Goal: Task Accomplishment & Management: Use online tool/utility

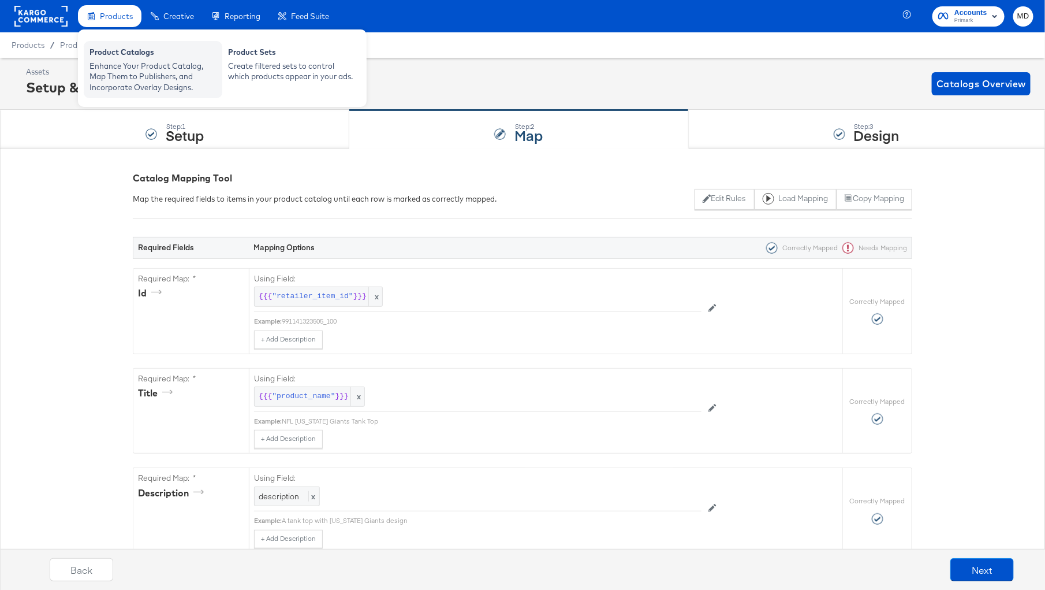
click at [129, 91] on div "Enhance Your Product Catalog, Map Them to Publishers, and Incorporate Overlay D…" at bounding box center [153, 77] width 127 height 32
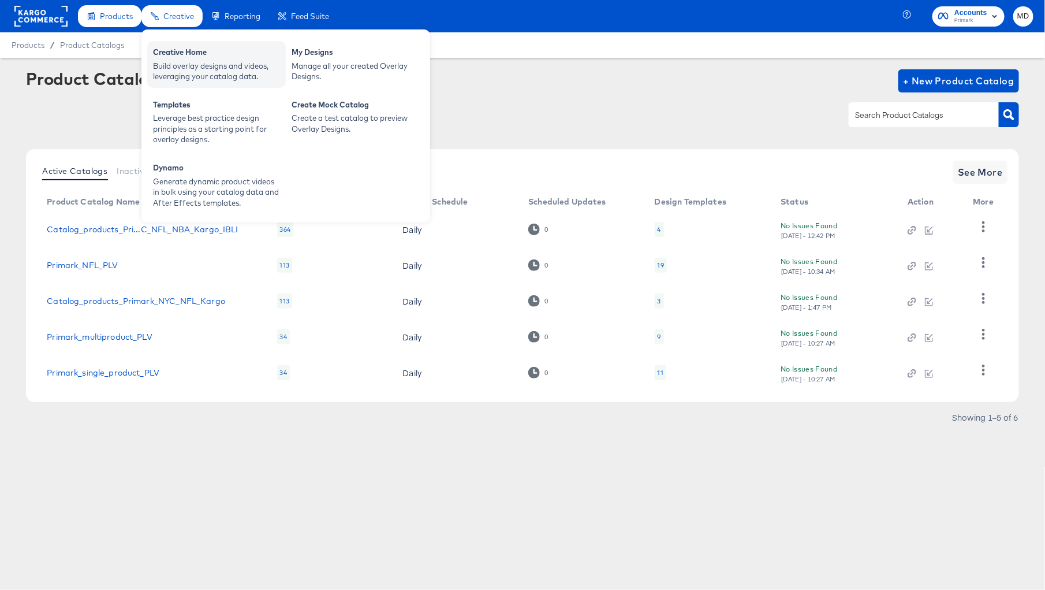
click at [189, 61] on div "Build overlay designs and videos, leveraging your catalog data." at bounding box center [216, 71] width 127 height 21
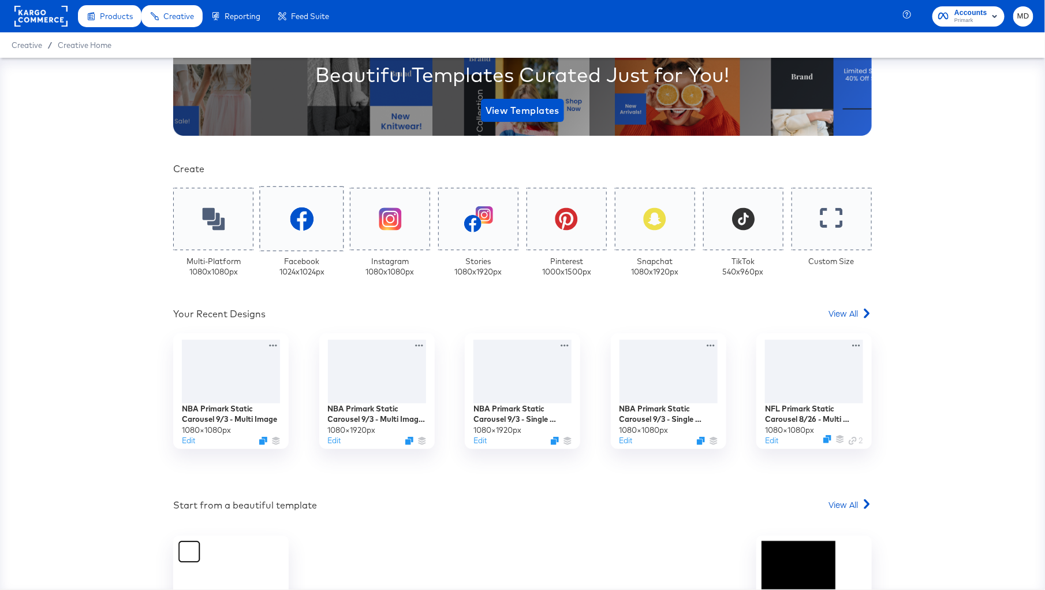
scroll to position [167, 0]
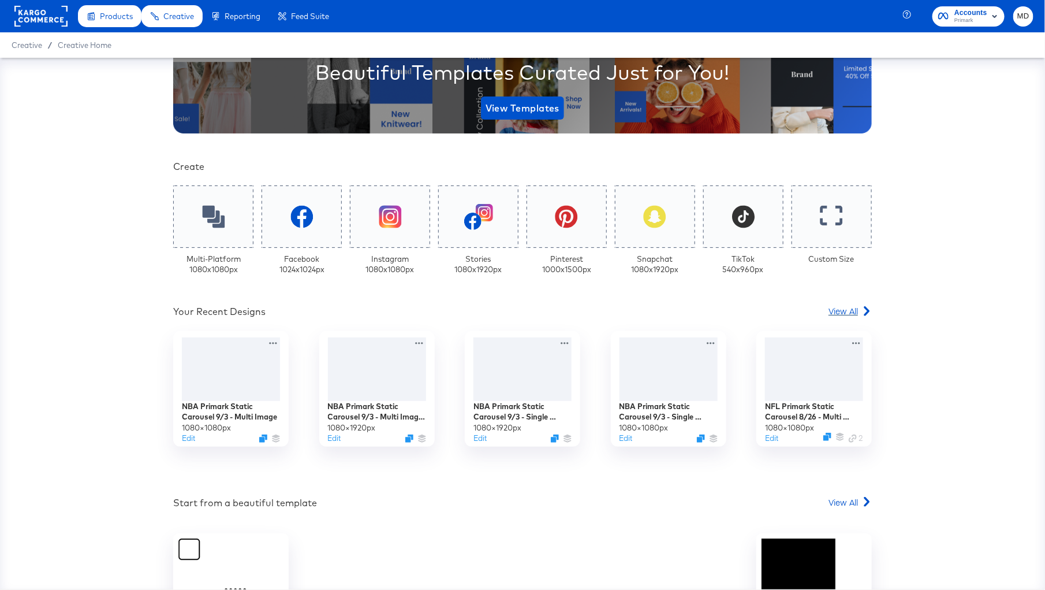
click at [845, 310] on span "View All" at bounding box center [843, 311] width 29 height 12
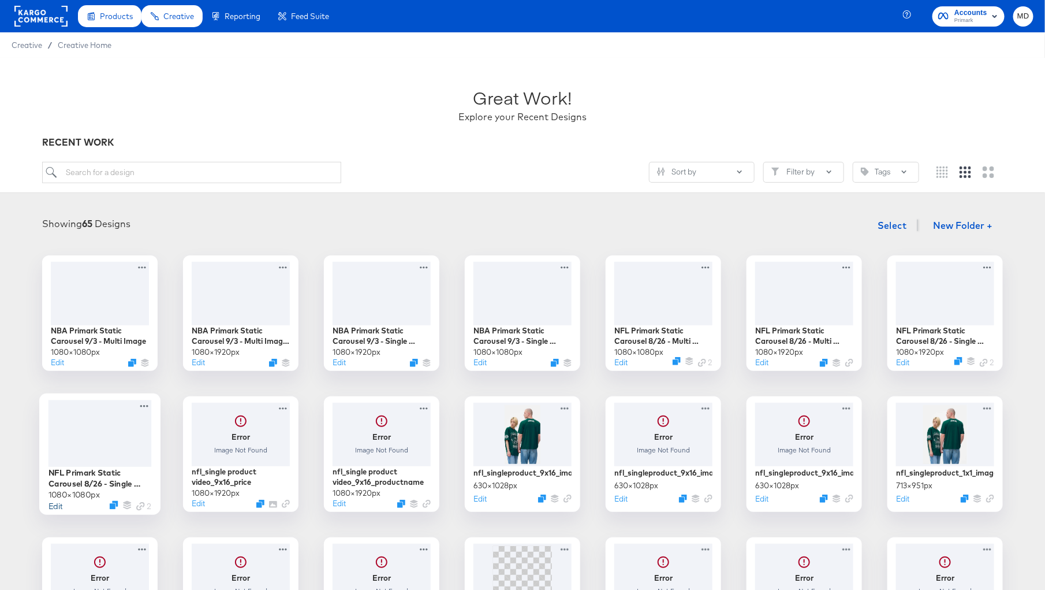
click at [57, 504] on button "Edit" at bounding box center [56, 505] width 14 height 11
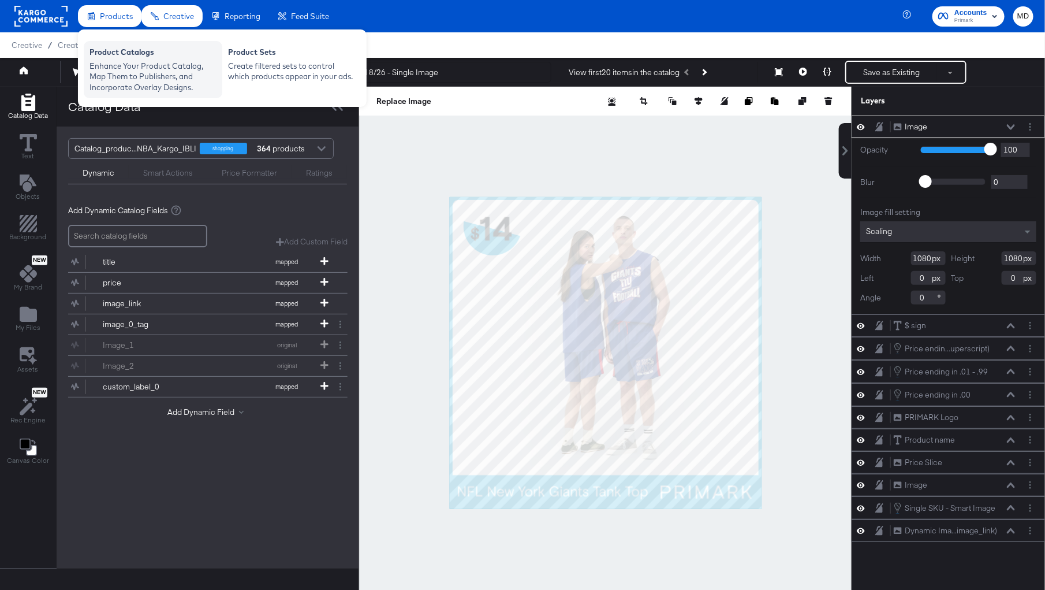
click at [123, 64] on div "Enhance Your Product Catalog, Map Them to Publishers, and Incorporate Overlay D…" at bounding box center [153, 77] width 127 height 32
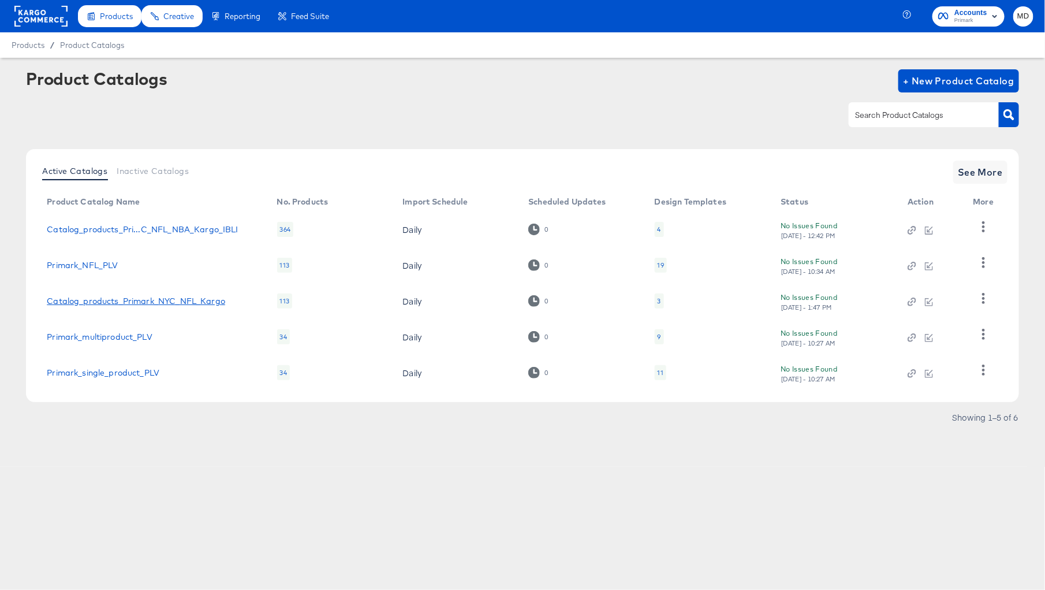
click at [106, 305] on link "Catalog_products_Primark_NYC_NFL_Kargo" at bounding box center [136, 300] width 178 height 9
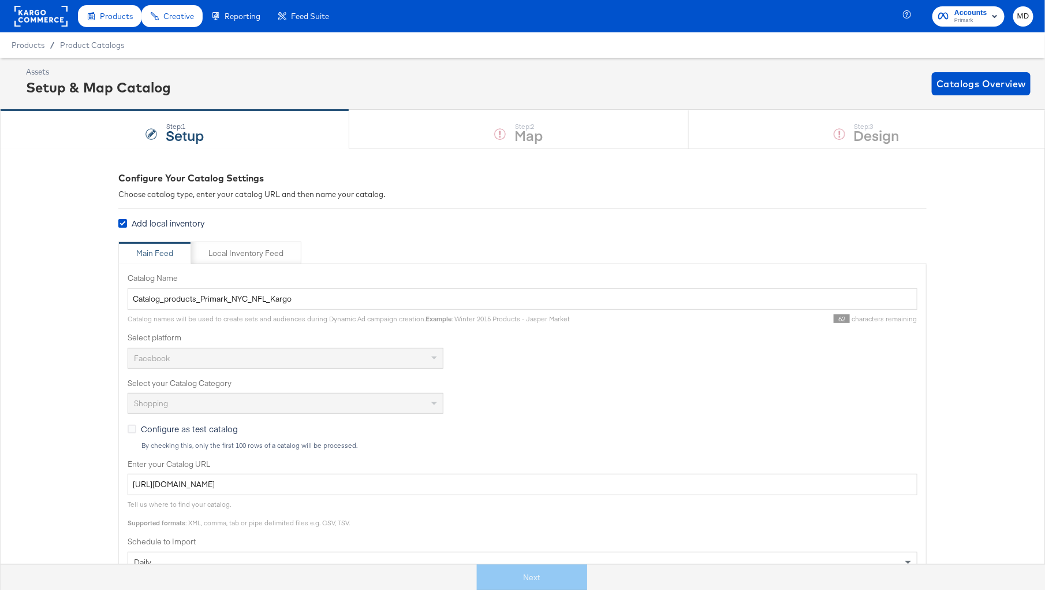
click at [539, 580] on div "Next" at bounding box center [532, 577] width 1063 height 26
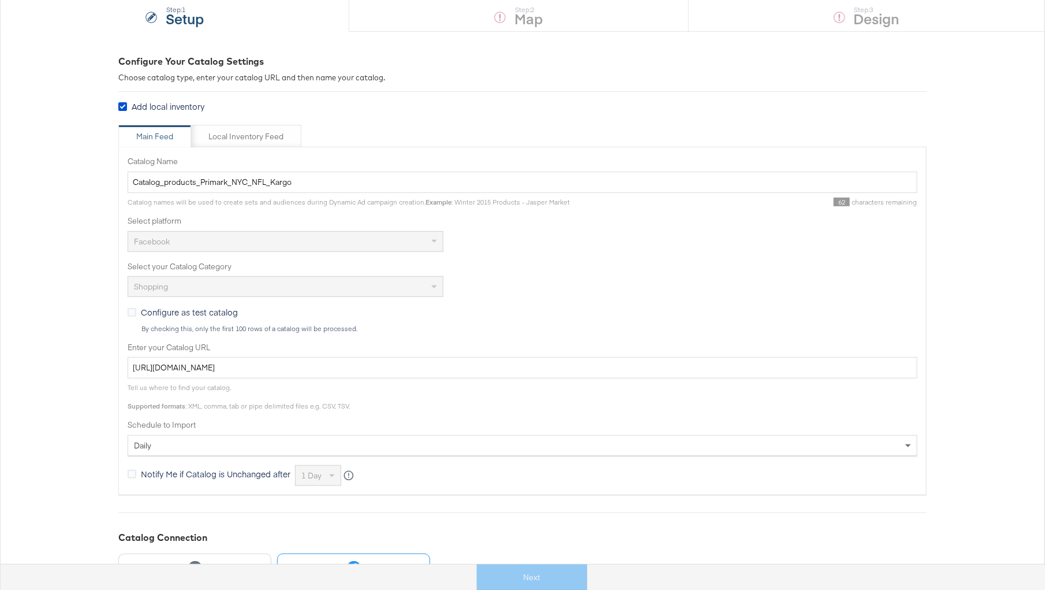
scroll to position [322, 0]
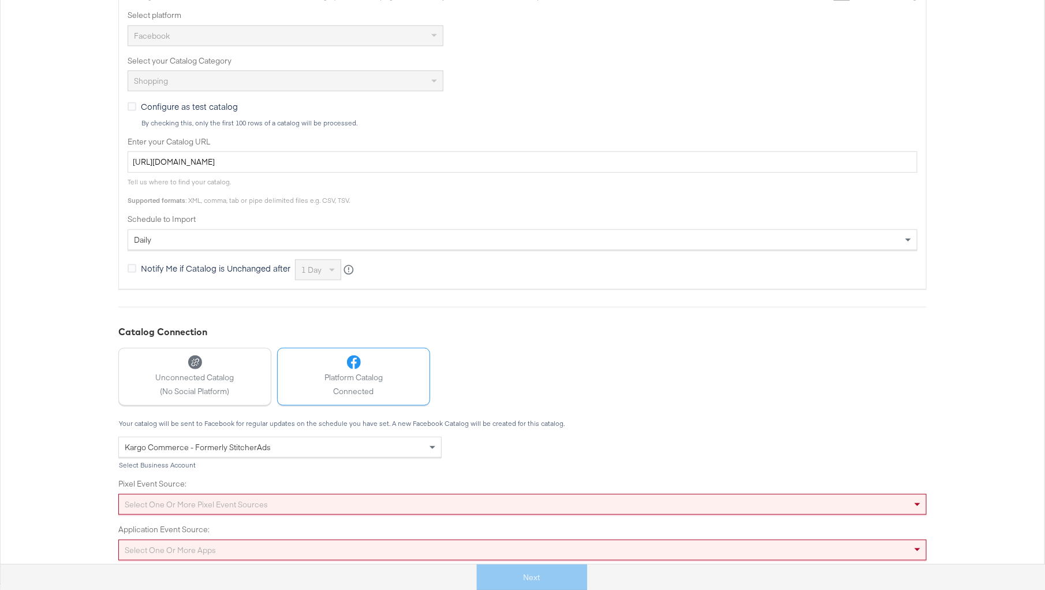
click at [628, 481] on label "Pixel Event Source:" at bounding box center [522, 483] width 808 height 11
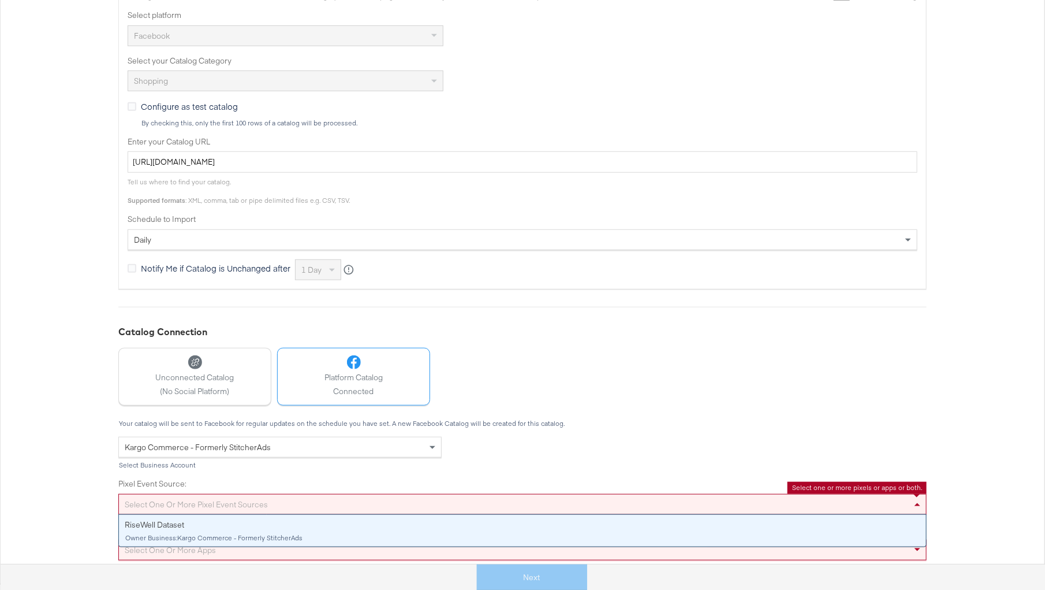
click at [628, 503] on div "Select one or more pixel event sources" at bounding box center [522, 504] width 807 height 20
click at [642, 443] on div "Your catalog will be sent to Facebook for regular updates on the schedule you h…" at bounding box center [522, 489] width 808 height 140
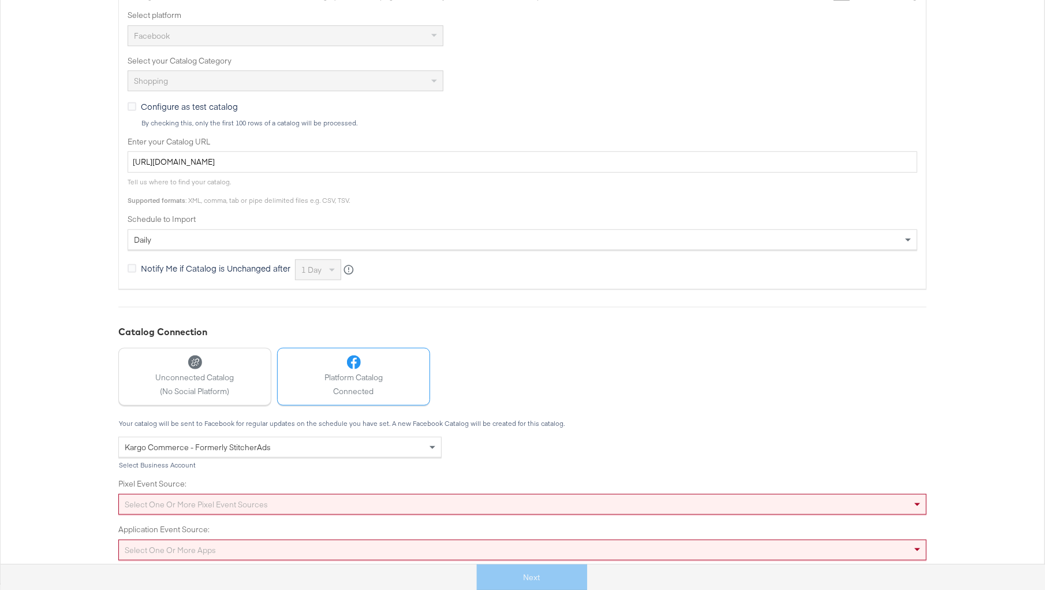
click at [639, 546] on div "Select one or more apps" at bounding box center [522, 550] width 807 height 20
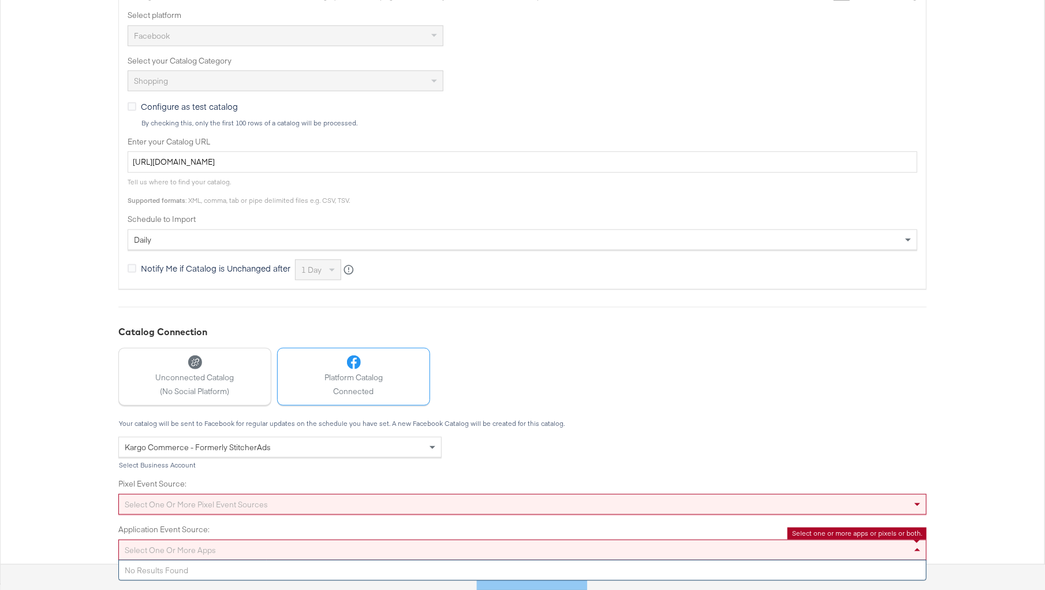
scroll to position [0, 0]
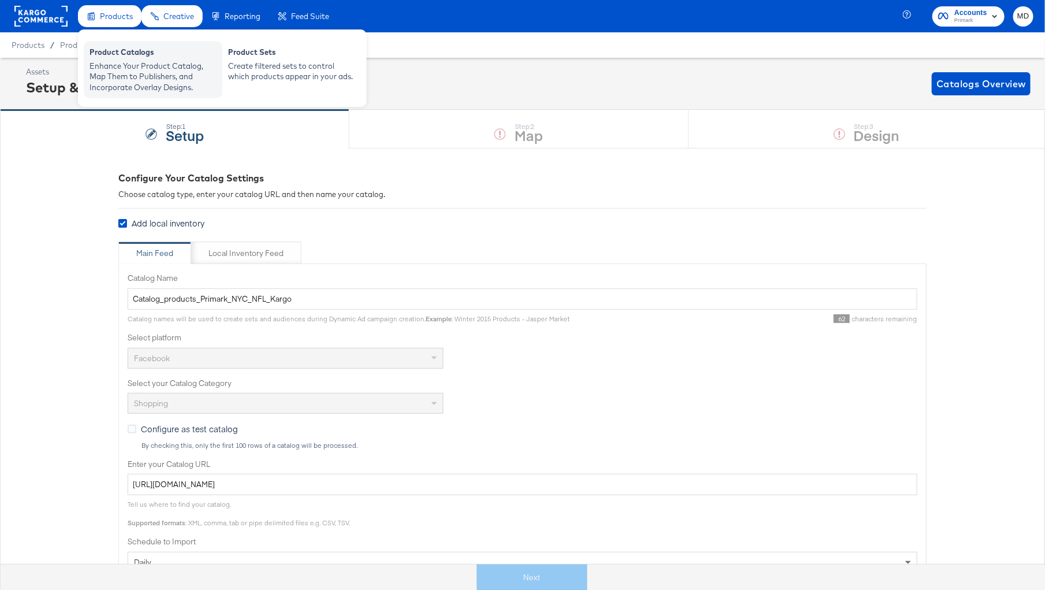
click at [111, 84] on div "Enhance Your Product Catalog, Map Them to Publishers, and Incorporate Overlay D…" at bounding box center [153, 77] width 127 height 32
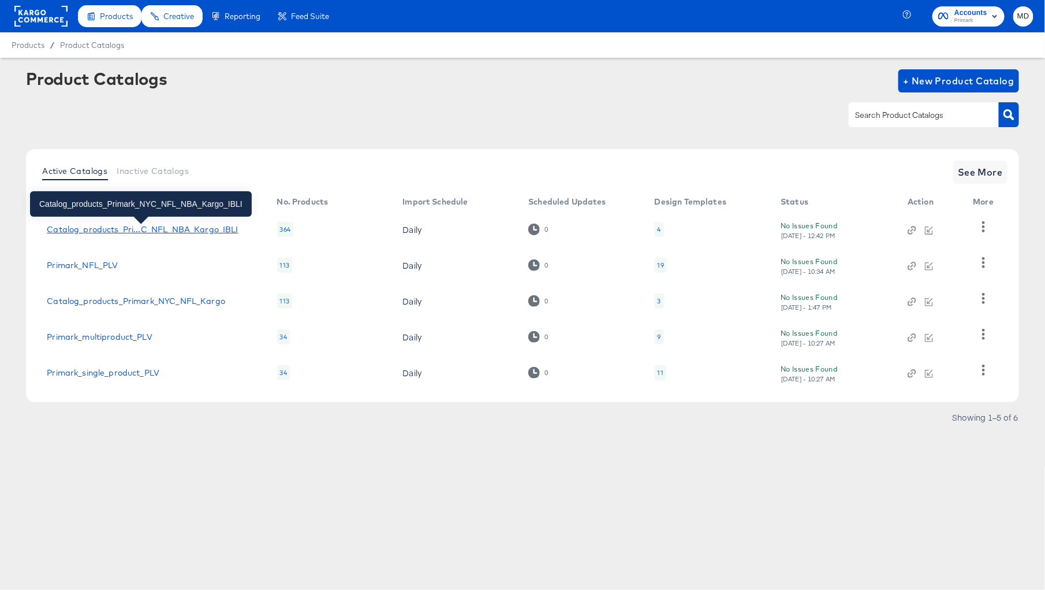
click at [113, 231] on div "Catalog_products_Pri...C_NFL_NBA_Kargo_IBLI" at bounding box center [142, 229] width 191 height 9
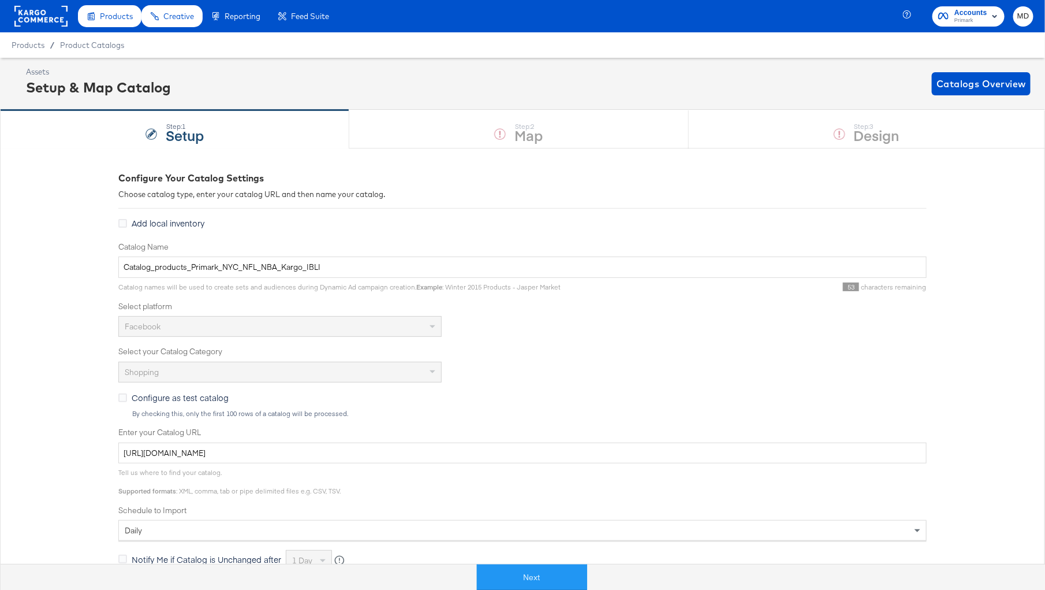
scroll to position [184, 0]
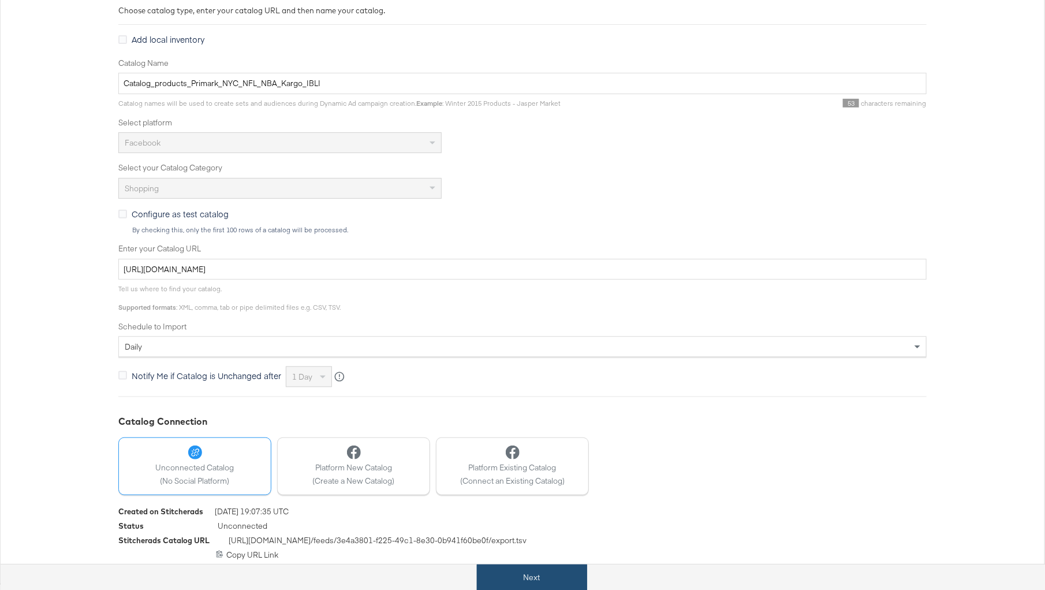
click at [533, 574] on button "Next" at bounding box center [532, 577] width 110 height 26
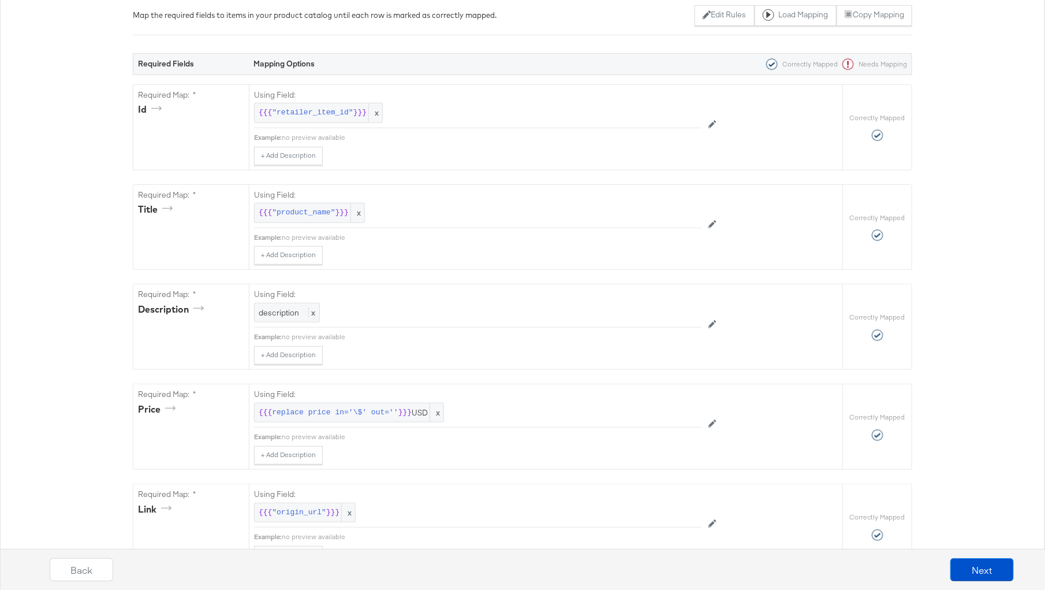
scroll to position [0, 0]
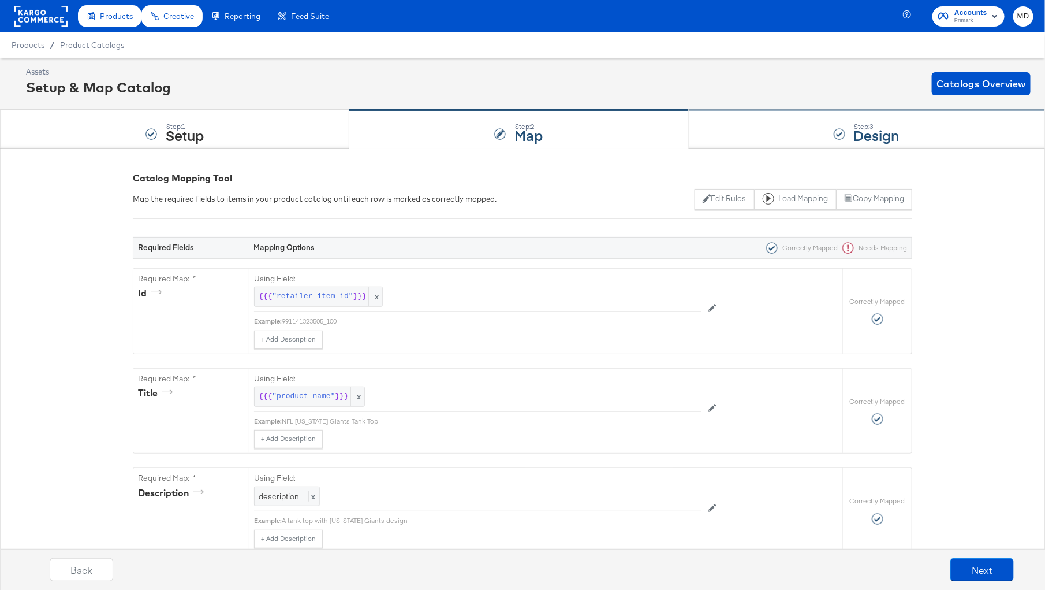
click at [746, 136] on div "Step: 3 Design" at bounding box center [867, 129] width 356 height 38
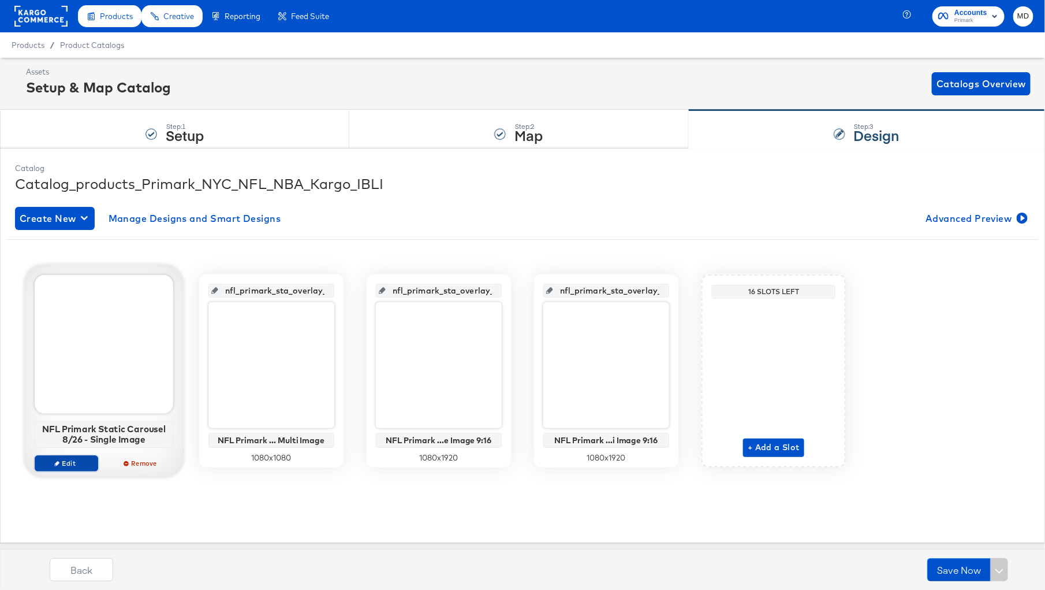
click at [69, 459] on span "Edit" at bounding box center [66, 463] width 53 height 9
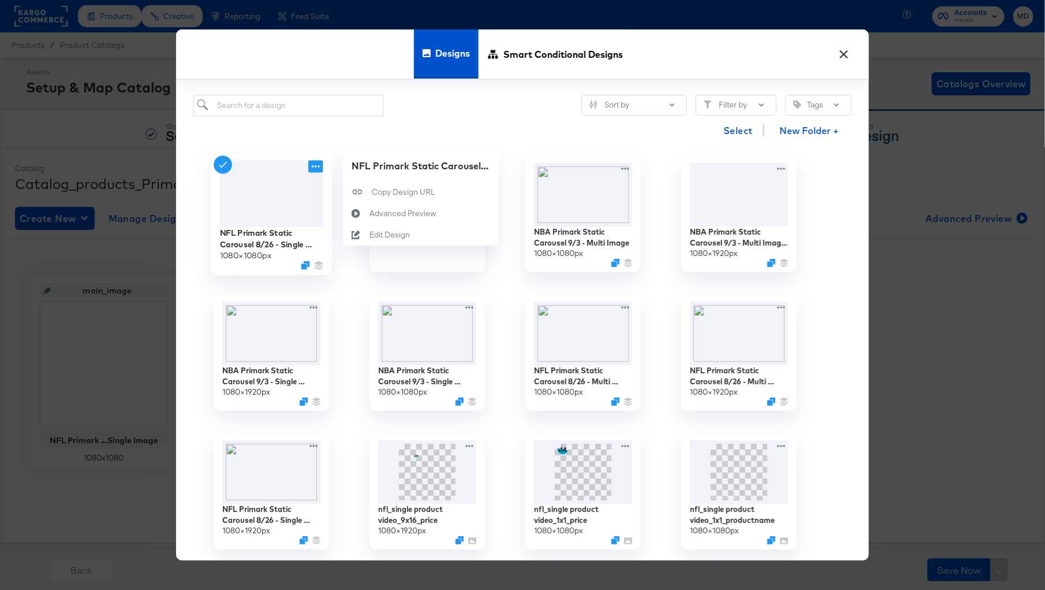
click at [318, 171] on icon at bounding box center [315, 167] width 14 height 12
click at [370, 235] on div "Edit Design Edit Design" at bounding box center [370, 235] width 0 height 0
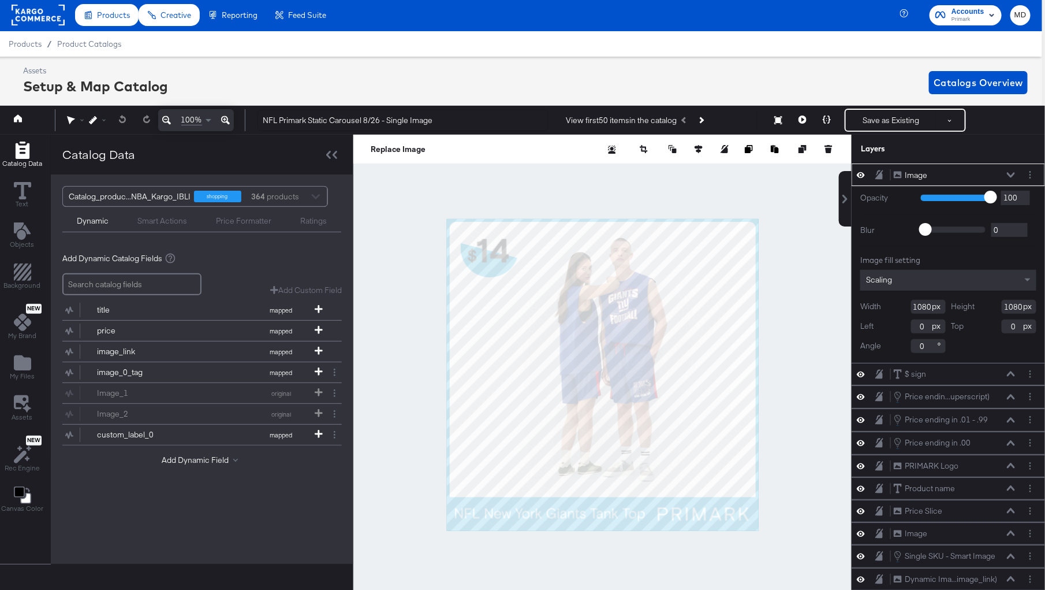
scroll to position [0, 3]
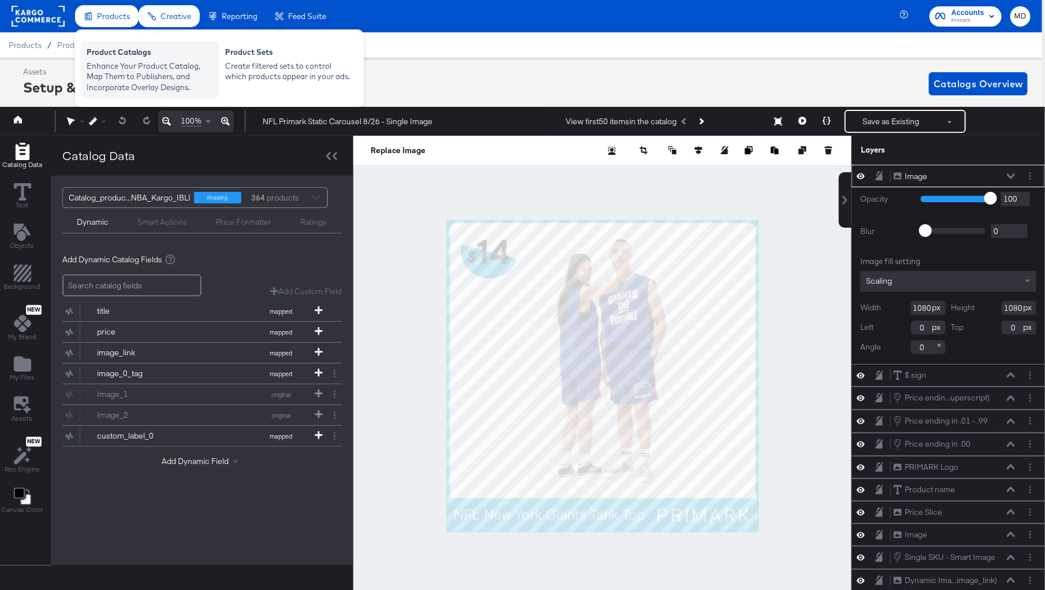
click at [110, 61] on div "Enhance Your Product Catalog, Map Them to Publishers, and Incorporate Overlay D…" at bounding box center [150, 77] width 127 height 32
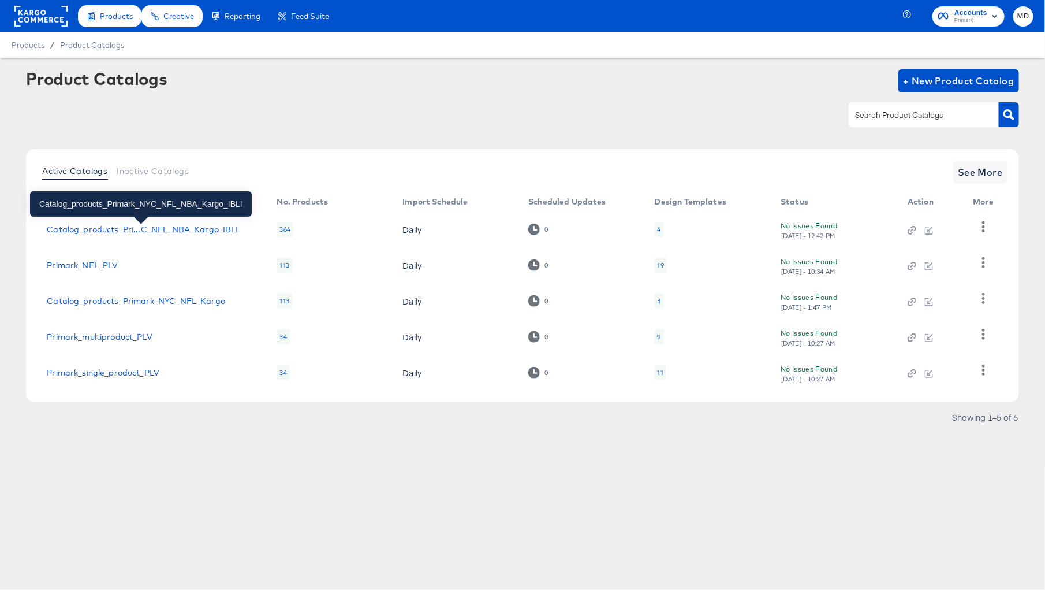
click at [110, 228] on div "Catalog_products_Pri...C_NFL_NBA_Kargo_IBLI" at bounding box center [142, 229] width 191 height 9
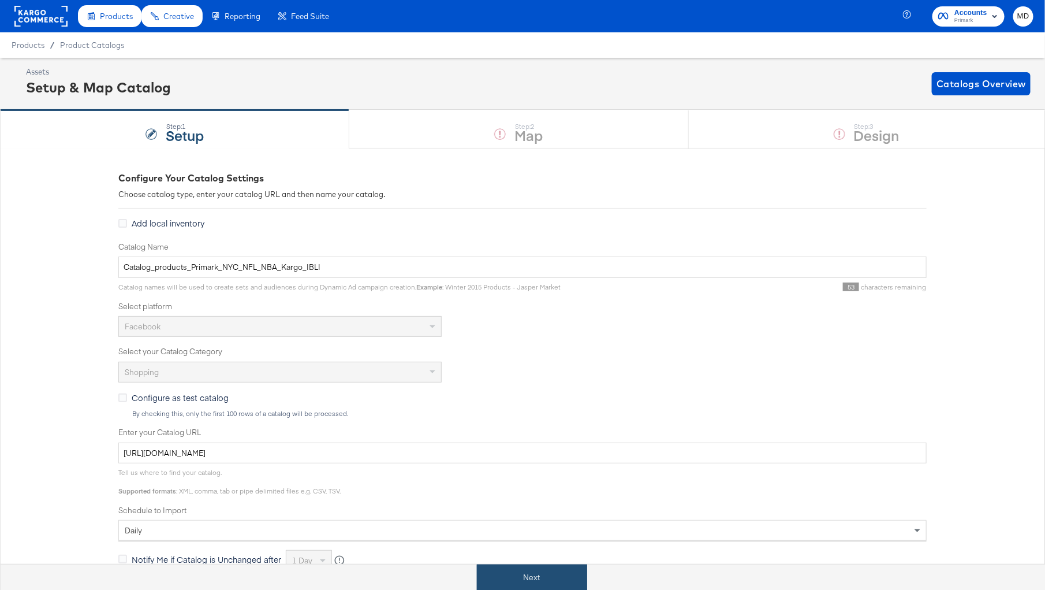
click at [552, 576] on button "Next" at bounding box center [532, 577] width 110 height 26
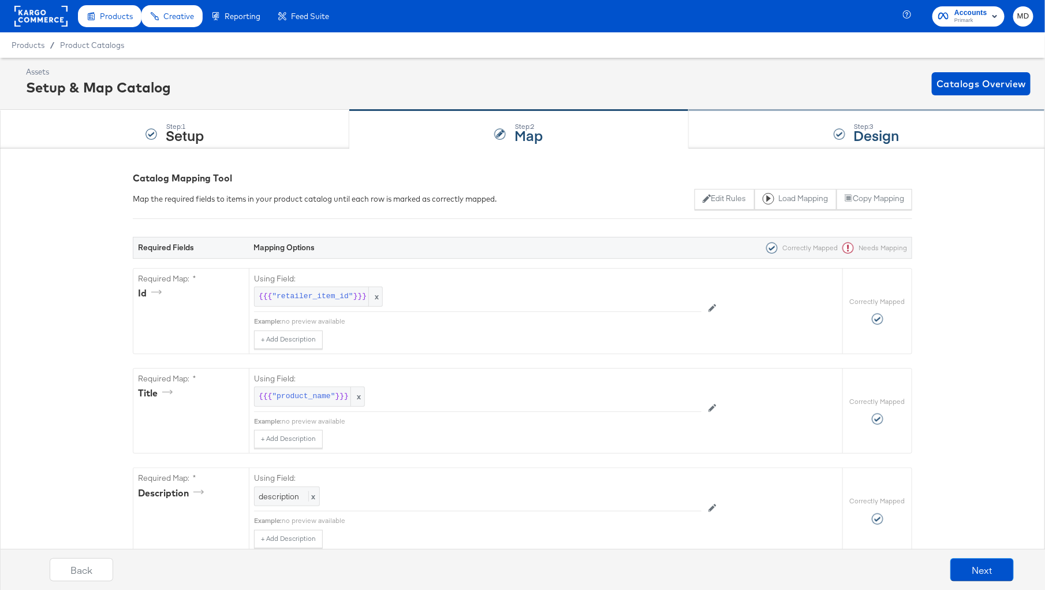
click at [824, 128] on div "Step: 3 Design" at bounding box center [867, 129] width 356 height 38
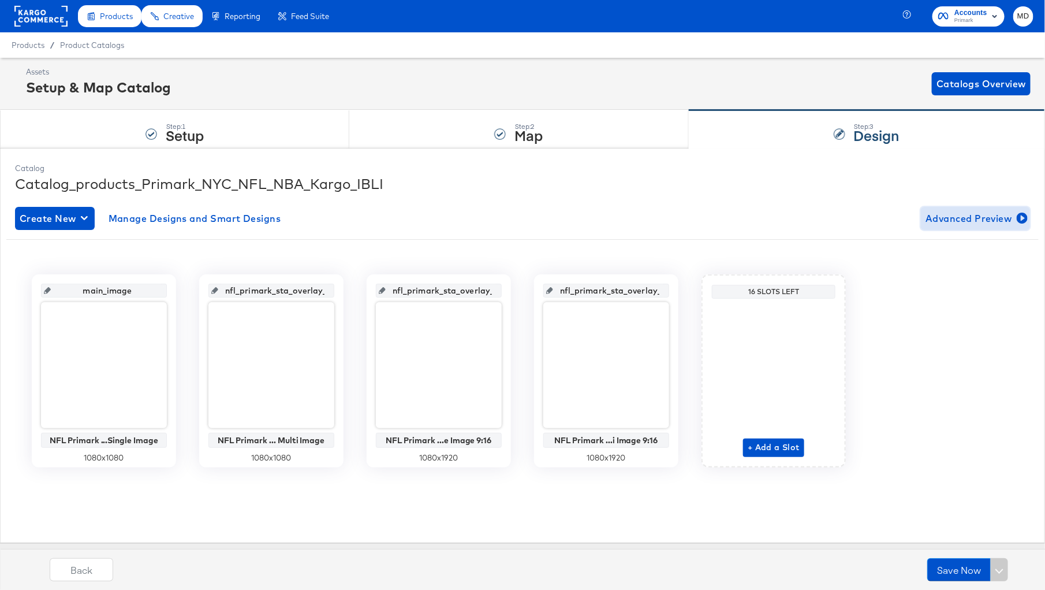
click at [947, 212] on span "Advanced Preview" at bounding box center [976, 218] width 100 height 16
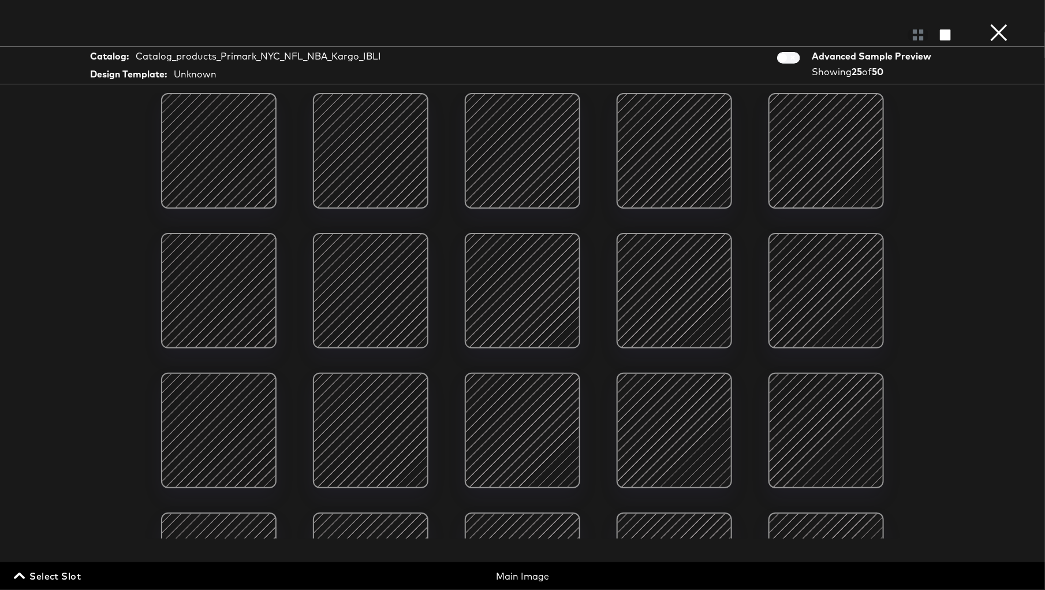
scroll to position [276, 0]
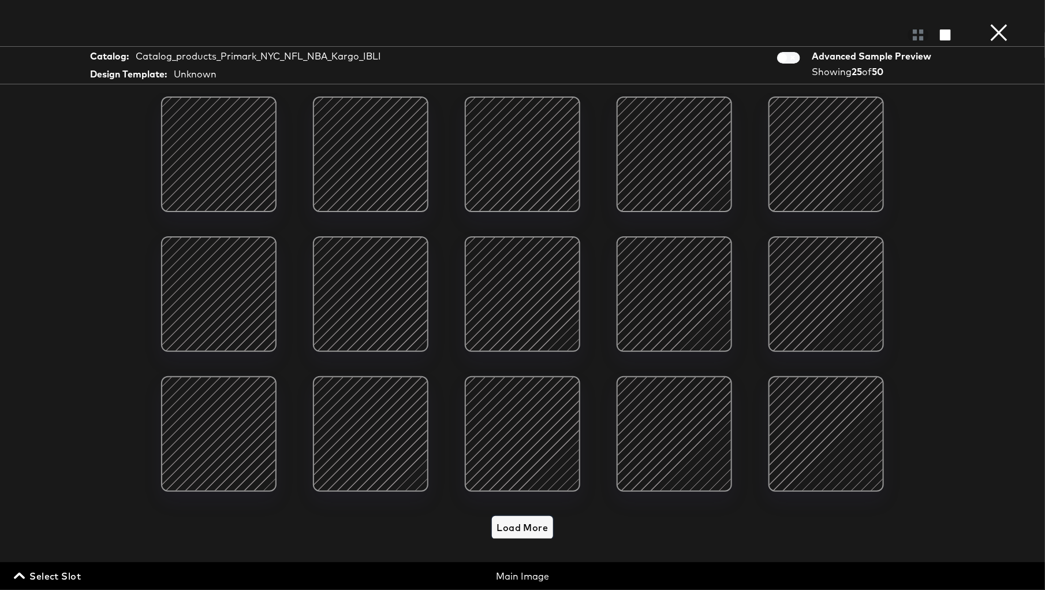
click at [549, 531] on button "Load More" at bounding box center [522, 527] width 61 height 23
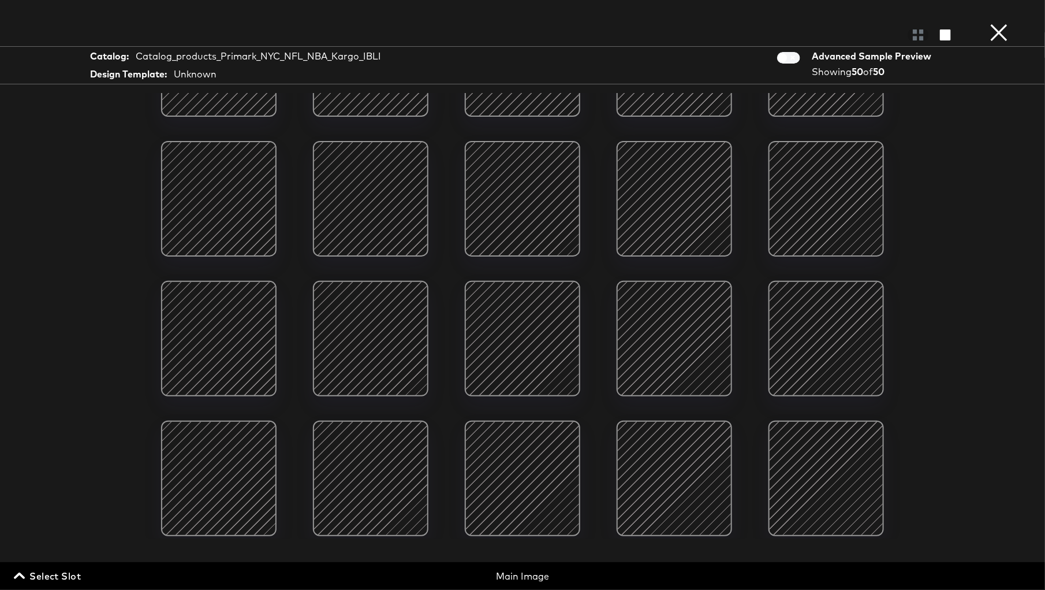
scroll to position [0, 0]
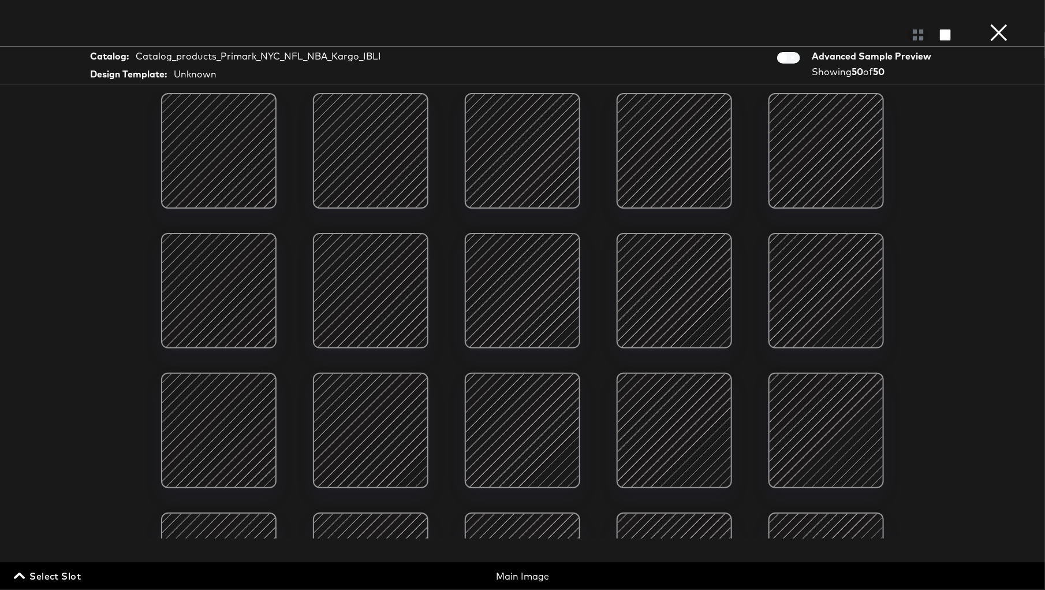
click at [1007, 23] on button "×" at bounding box center [998, 11] width 23 height 23
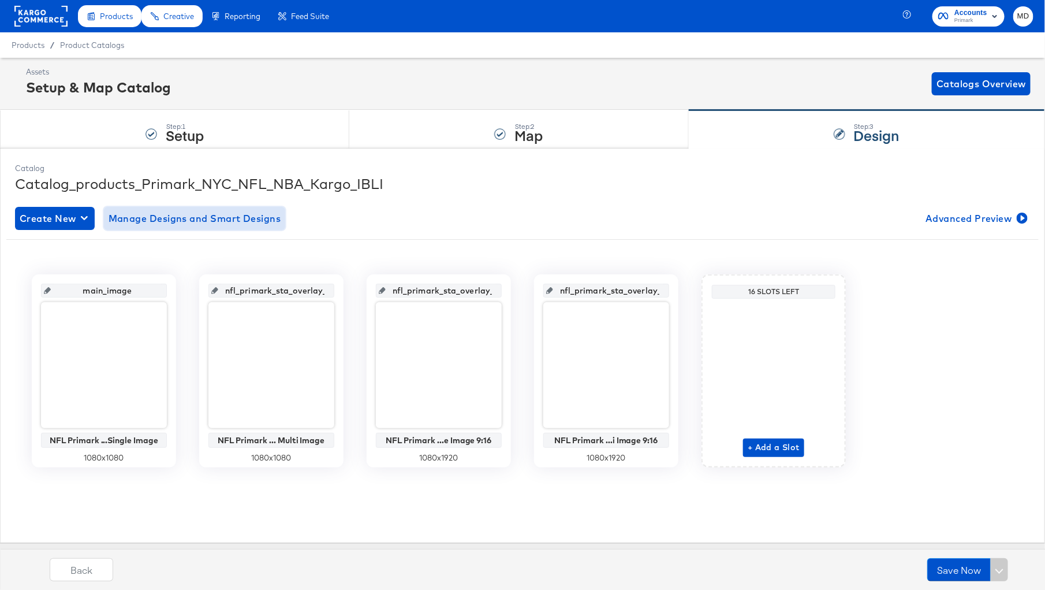
click at [196, 229] on button "Manage Designs and Smart Designs" at bounding box center [195, 218] width 182 height 23
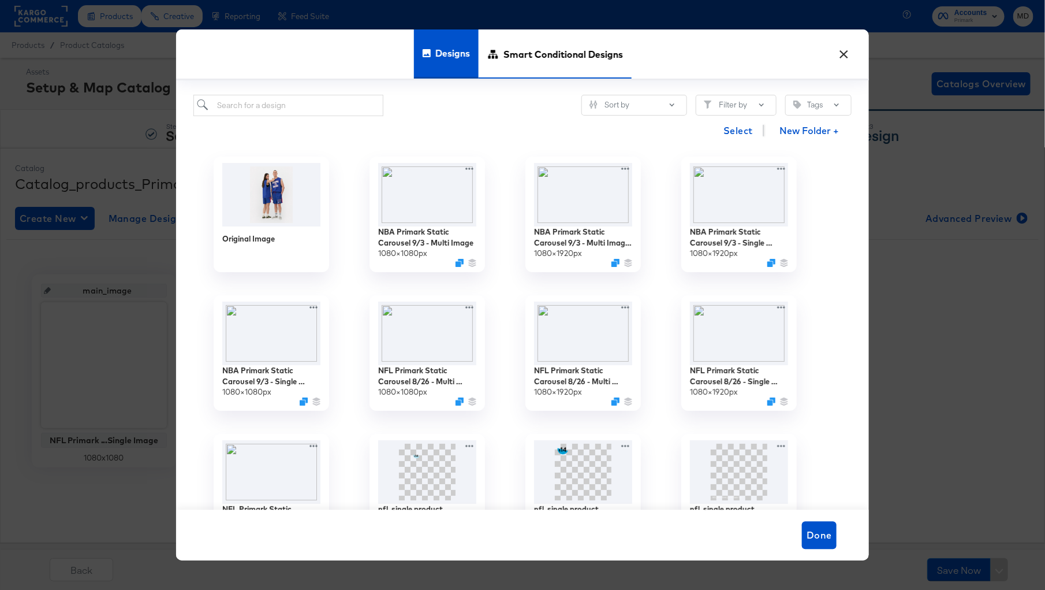
click at [538, 57] on span "Smart Conditional Designs" at bounding box center [564, 54] width 120 height 51
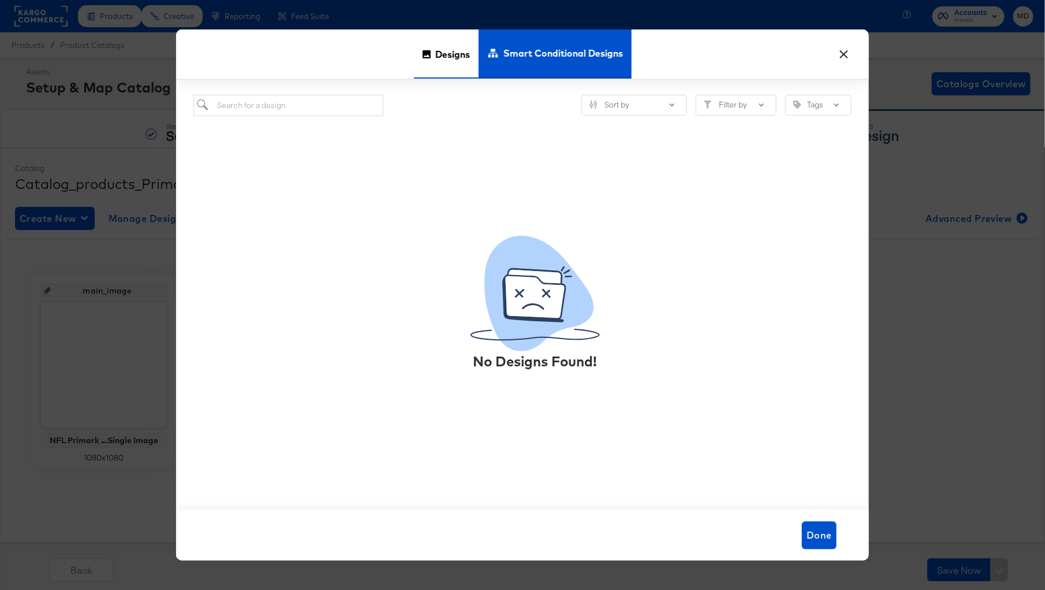
click at [448, 58] on span "Designs" at bounding box center [452, 54] width 35 height 51
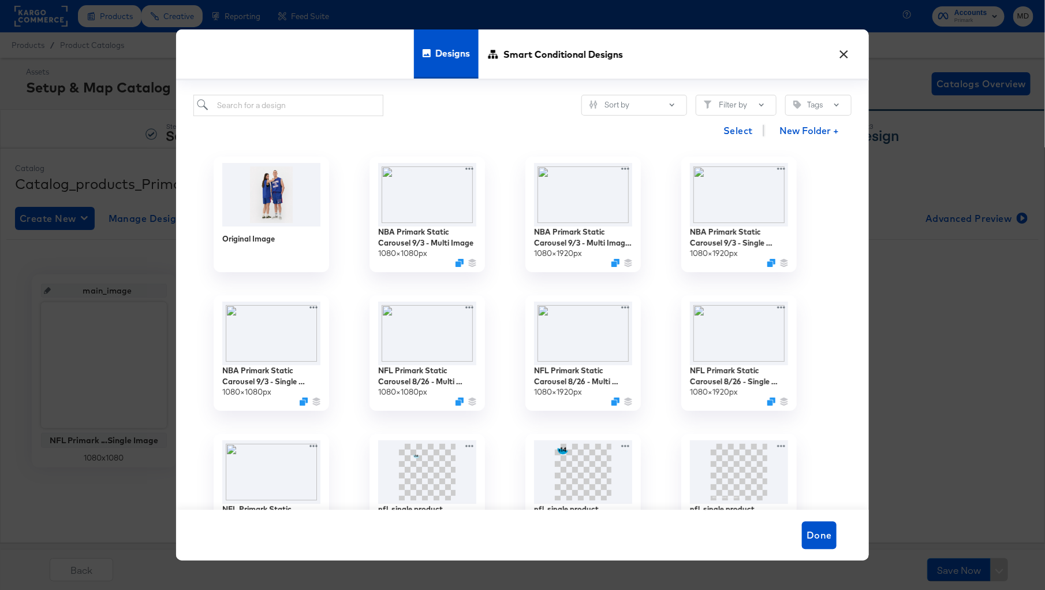
click at [142, 74] on div "× Designs Smart Conditional Designs Sort by Filter by Tags Select New Folder + …" at bounding box center [522, 295] width 1045 height 590
click at [858, 50] on div "Designs Smart Conditional Designs" at bounding box center [522, 54] width 693 height 51
click at [843, 50] on button "×" at bounding box center [844, 51] width 21 height 21
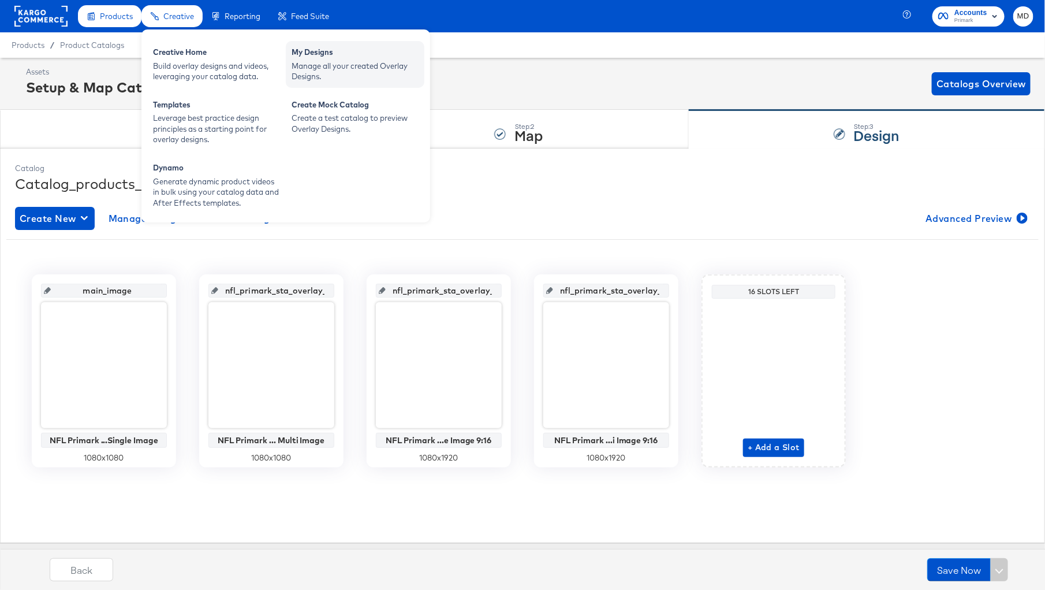
click at [302, 66] on div "Manage all your created Overlay Designs." at bounding box center [355, 71] width 127 height 21
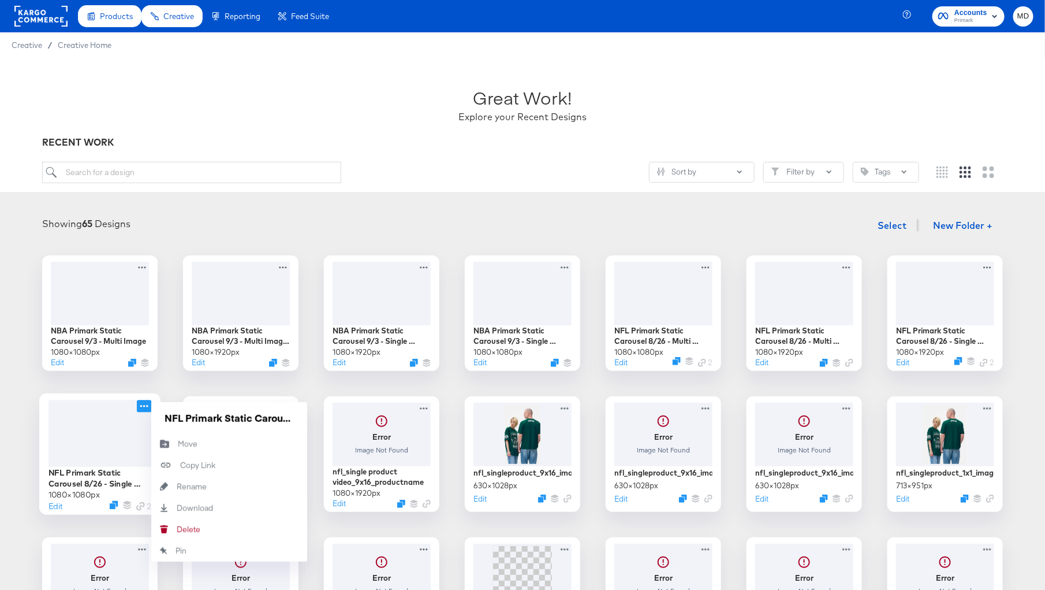
click at [148, 407] on icon at bounding box center [144, 406] width 14 height 12
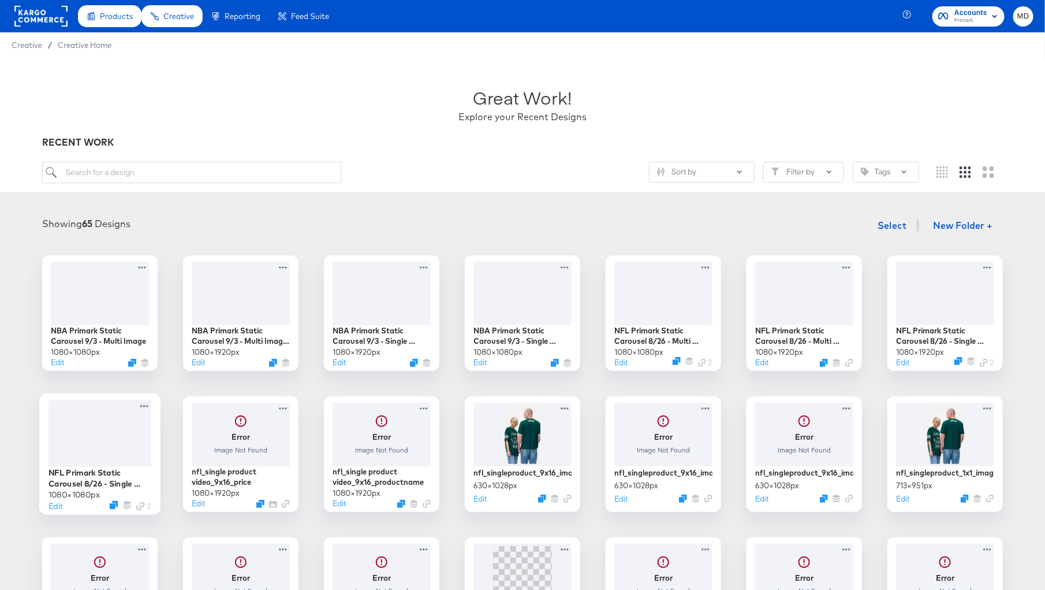
click at [103, 419] on div at bounding box center [100, 433] width 103 height 67
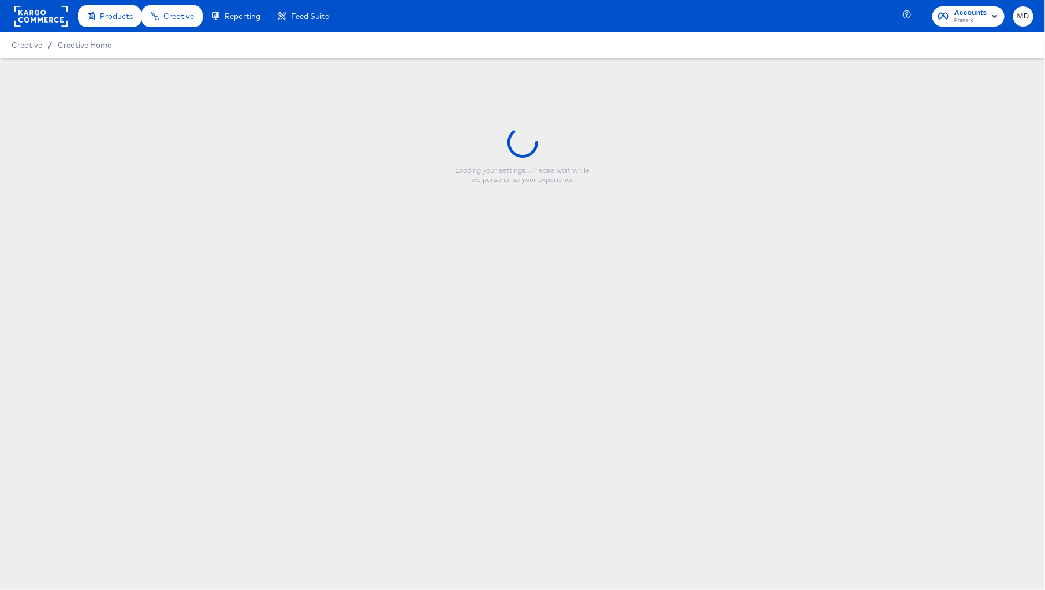
type input "NFL Primark Static Carousel 8/26 - Single Image"
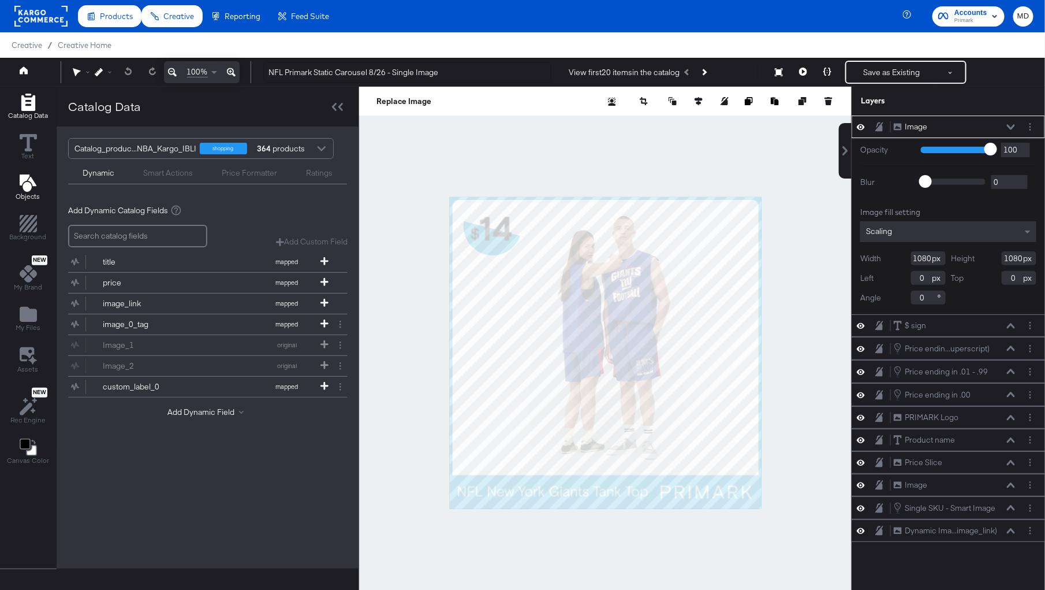
click at [31, 190] on icon "Add Text" at bounding box center [28, 182] width 17 height 17
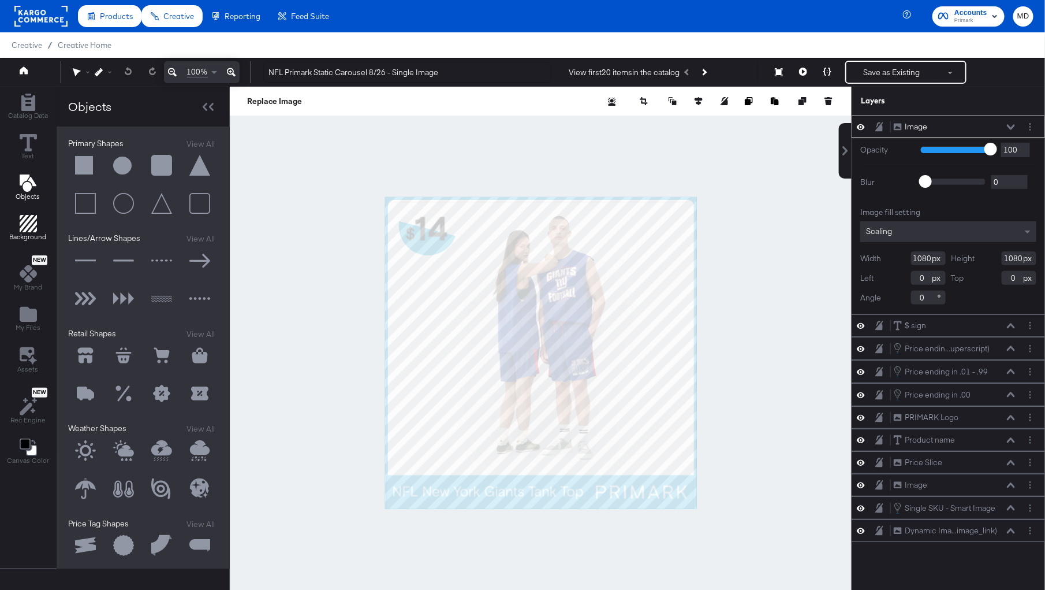
click at [31, 232] on span "Background" at bounding box center [28, 236] width 37 height 9
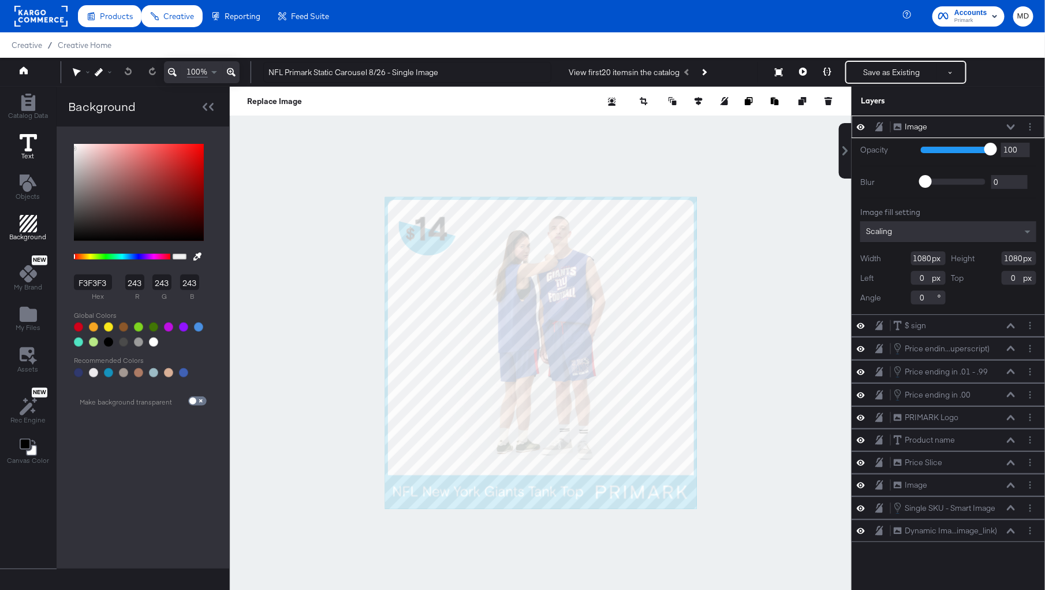
click at [29, 144] on icon at bounding box center [28, 142] width 17 height 17
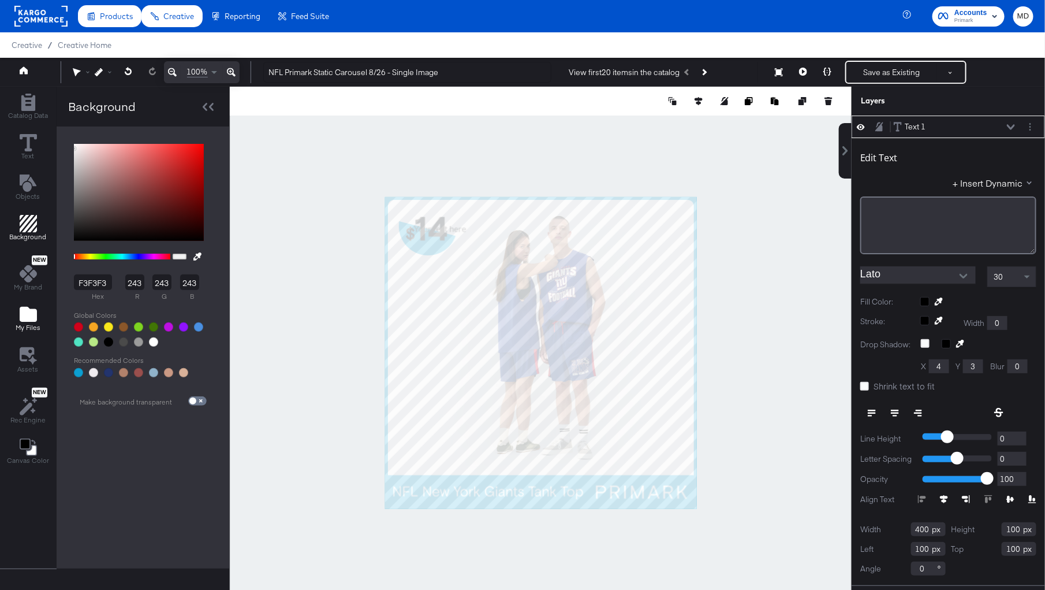
click at [28, 325] on span "My Files" at bounding box center [28, 327] width 25 height 9
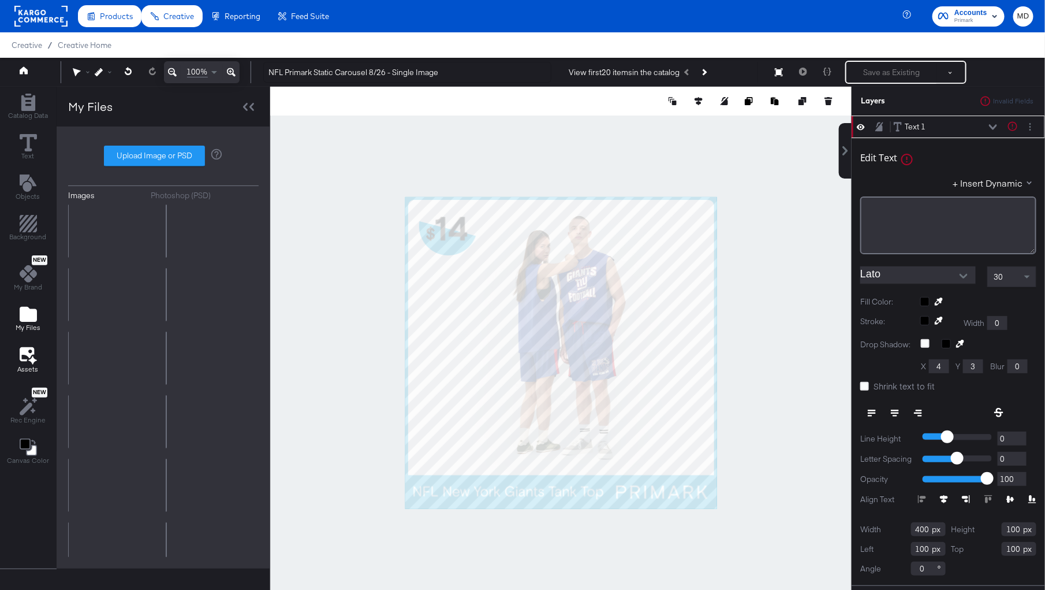
click at [26, 361] on div "Assets" at bounding box center [28, 359] width 21 height 27
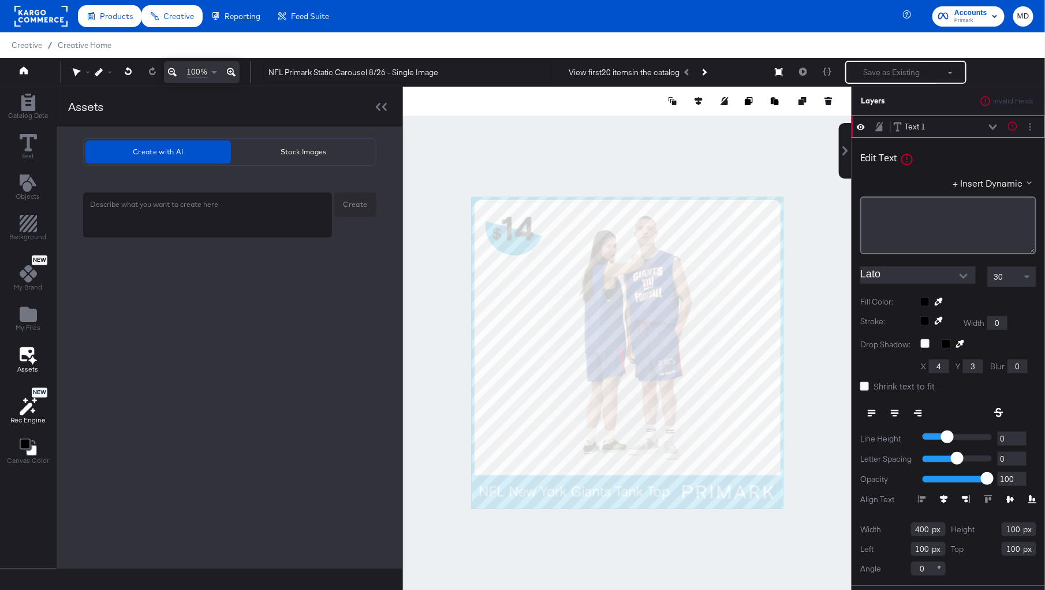
click at [26, 415] on span "Rec Engine" at bounding box center [27, 419] width 35 height 9
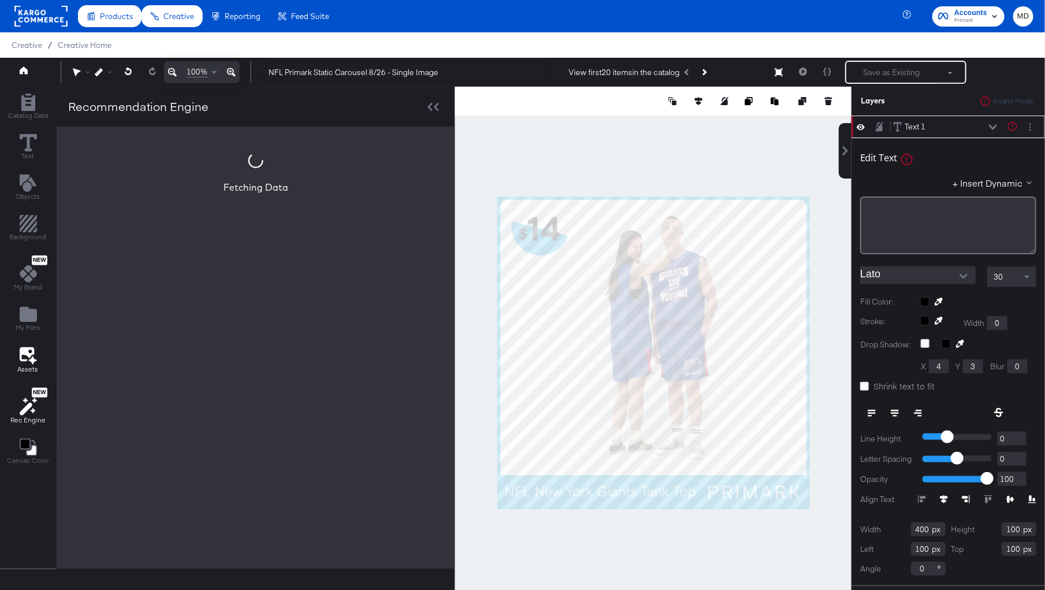
click at [26, 347] on icon at bounding box center [27, 354] width 14 height 14
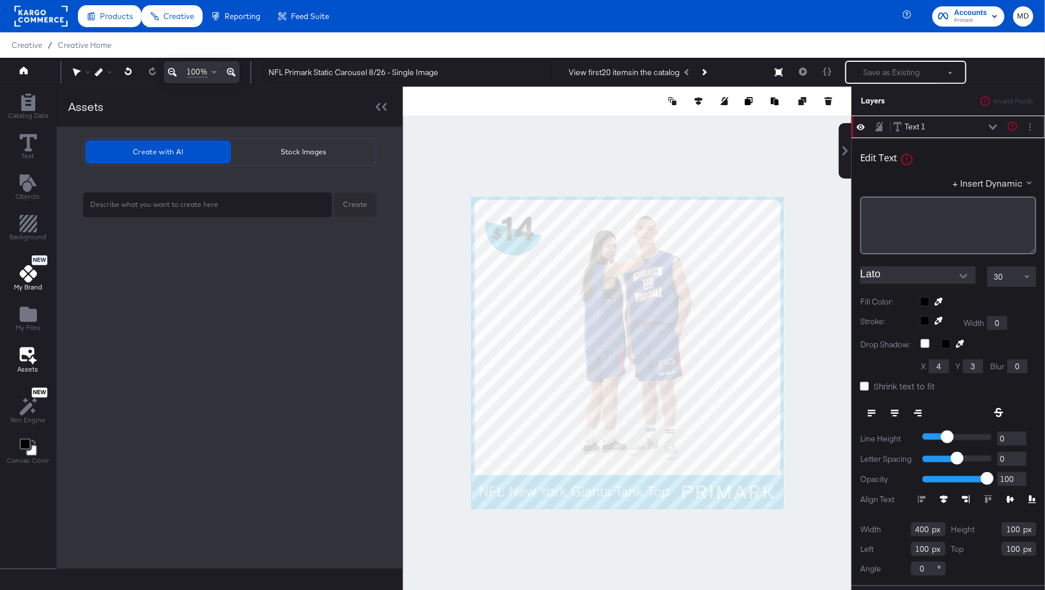
click at [28, 274] on icon at bounding box center [28, 273] width 17 height 17
